Goal: Transaction & Acquisition: Purchase product/service

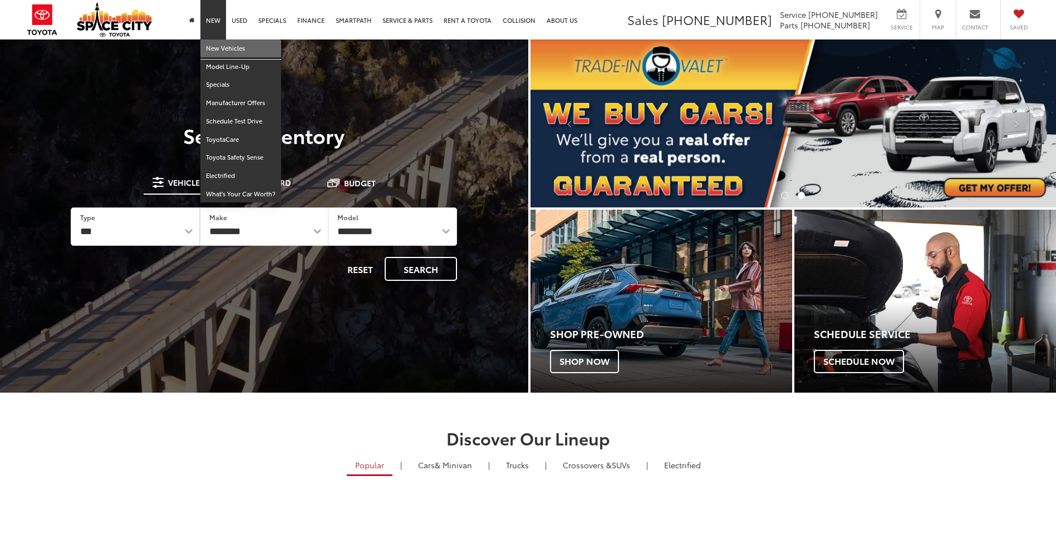
click at [211, 47] on link "New Vehicles" at bounding box center [240, 49] width 81 height 18
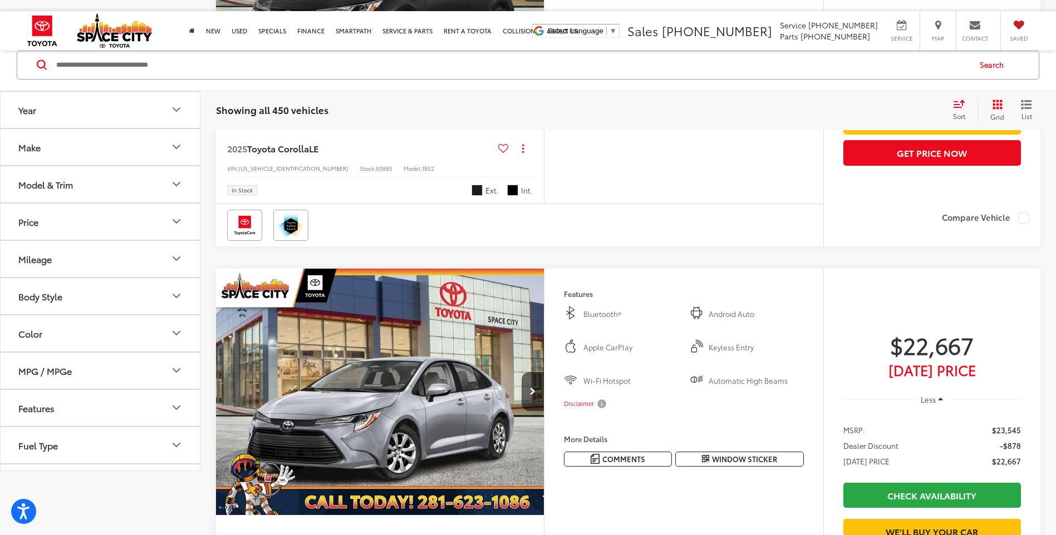
scroll to position [56, 0]
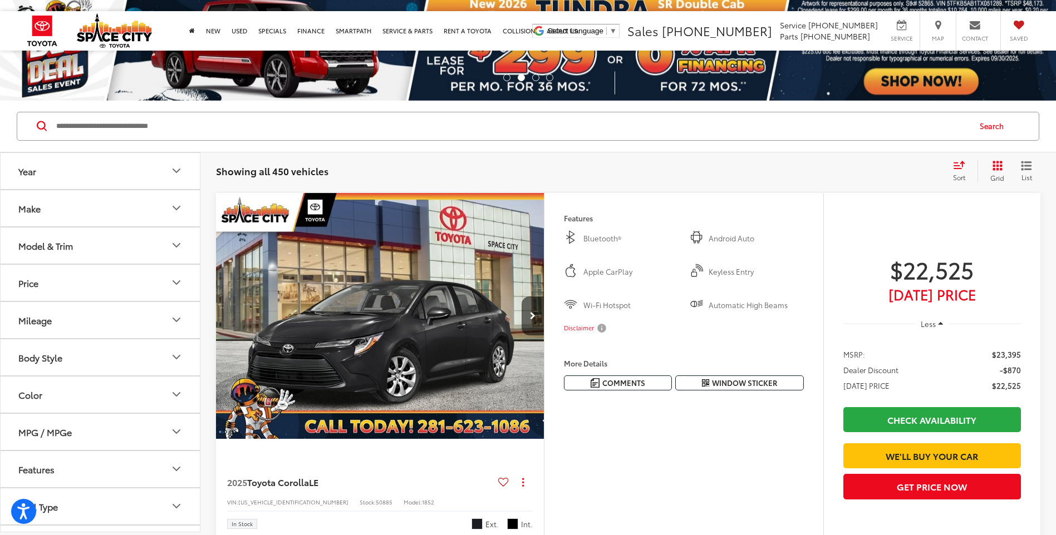
click at [176, 247] on icon "Model & Trim" at bounding box center [176, 245] width 7 height 3
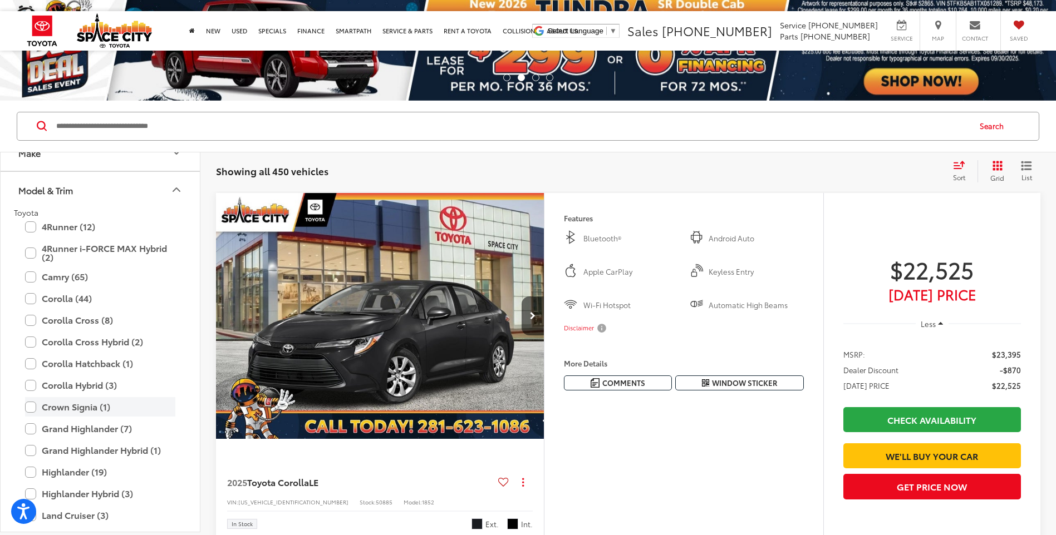
click at [93, 410] on label "Crown Signia (1)" at bounding box center [100, 406] width 150 height 19
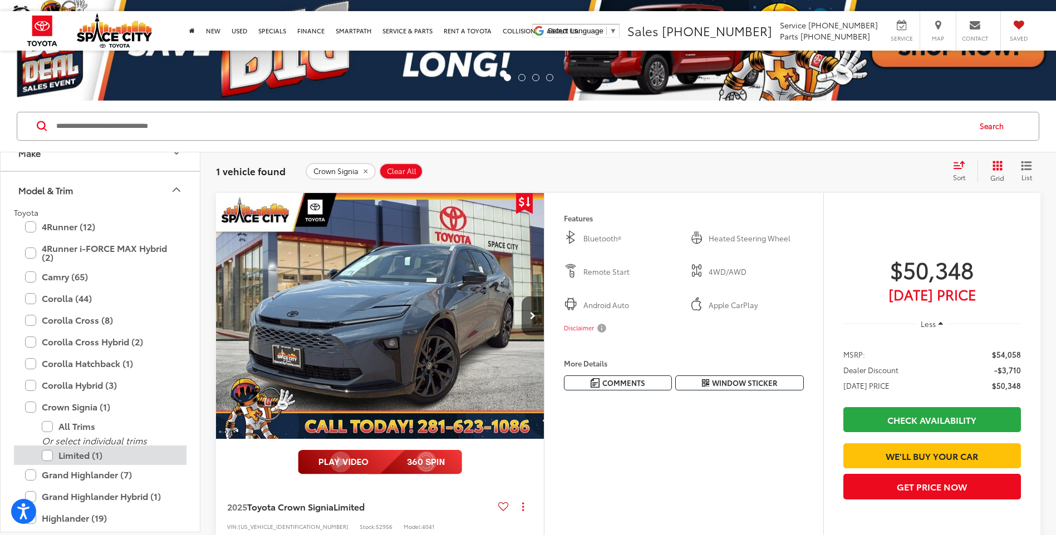
click at [52, 457] on label "Limited (1)" at bounding box center [109, 455] width 134 height 19
